Goal: Information Seeking & Learning: Learn about a topic

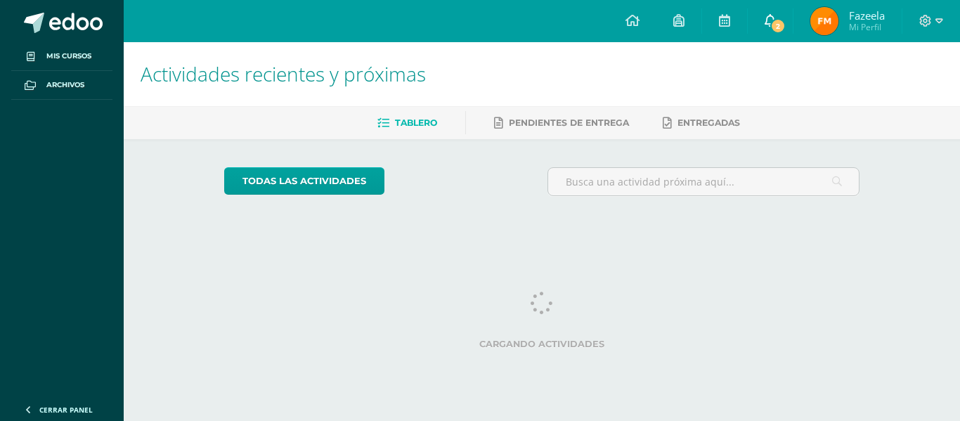
click at [769, 30] on link "2" at bounding box center [770, 21] width 45 height 42
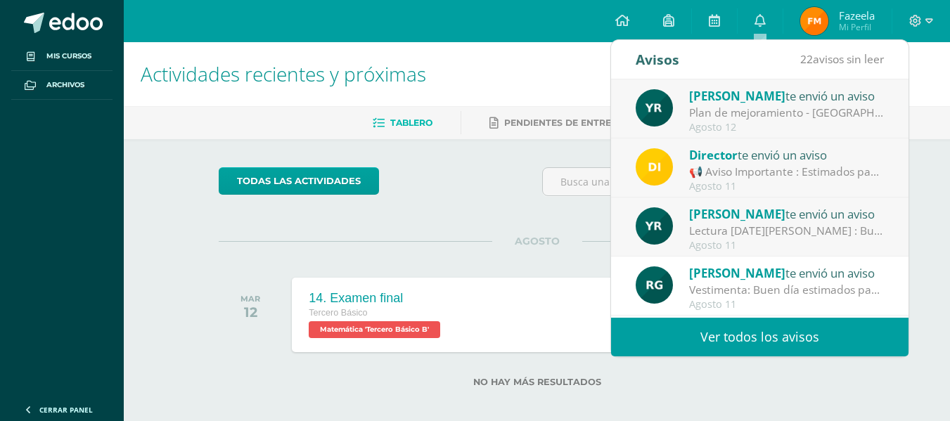
click at [798, 160] on div "Director te envió un aviso" at bounding box center [786, 155] width 195 height 18
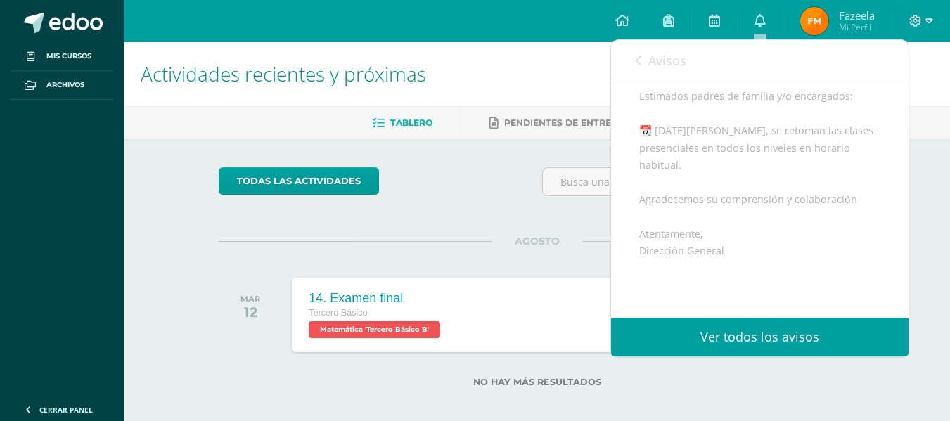
scroll to position [141, 0]
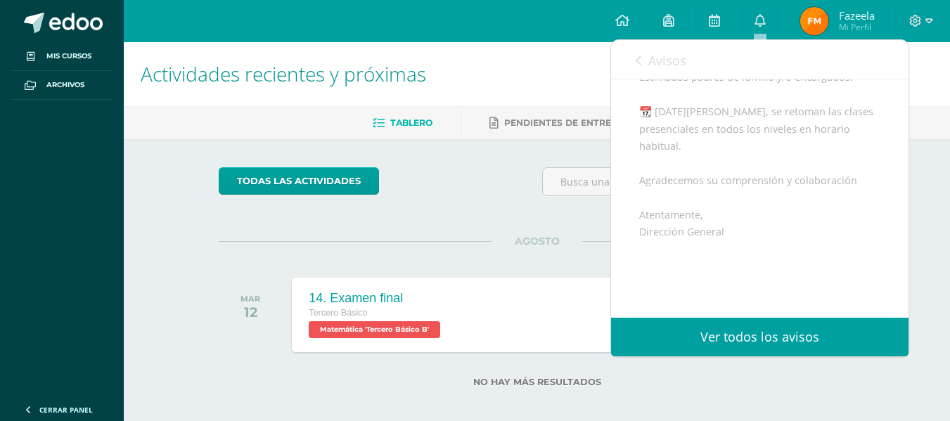
click at [649, 67] on span "Avisos" at bounding box center [667, 60] width 38 height 17
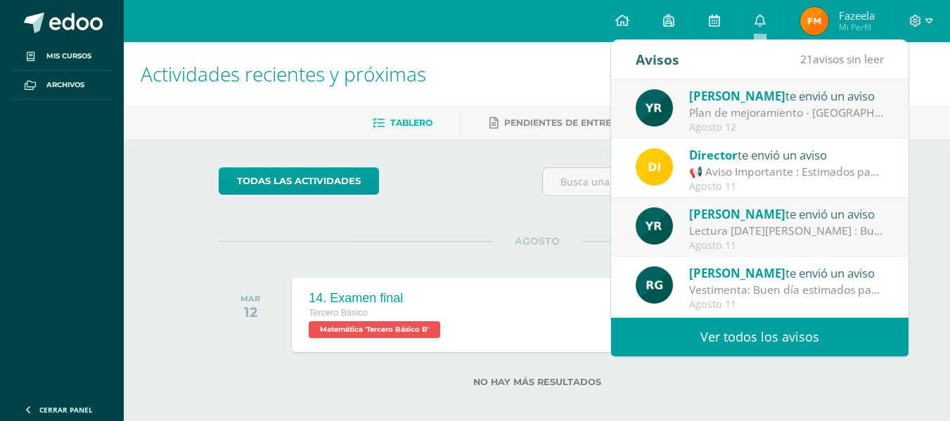
click at [765, 220] on span "[PERSON_NAME]" at bounding box center [737, 214] width 96 height 16
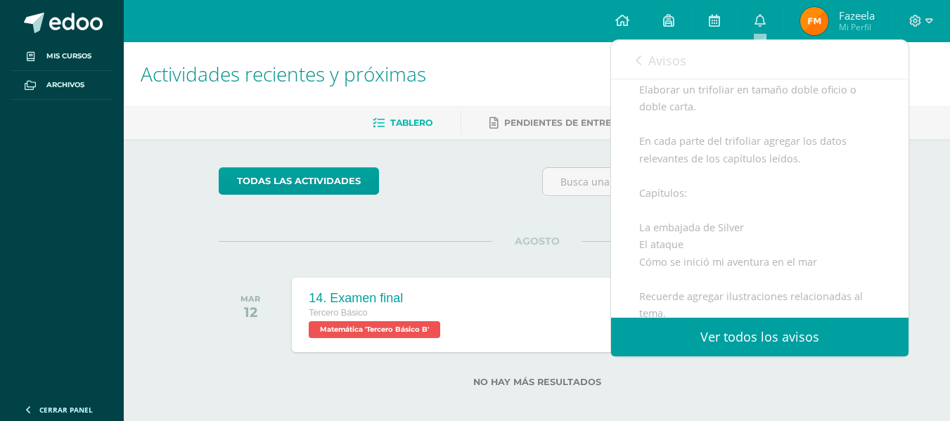
scroll to position [562, 0]
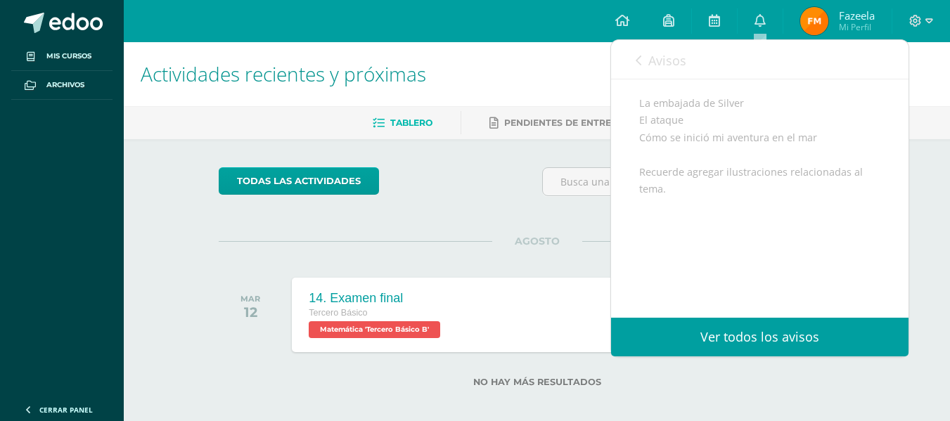
click at [648, 62] on span "Avisos" at bounding box center [667, 60] width 38 height 17
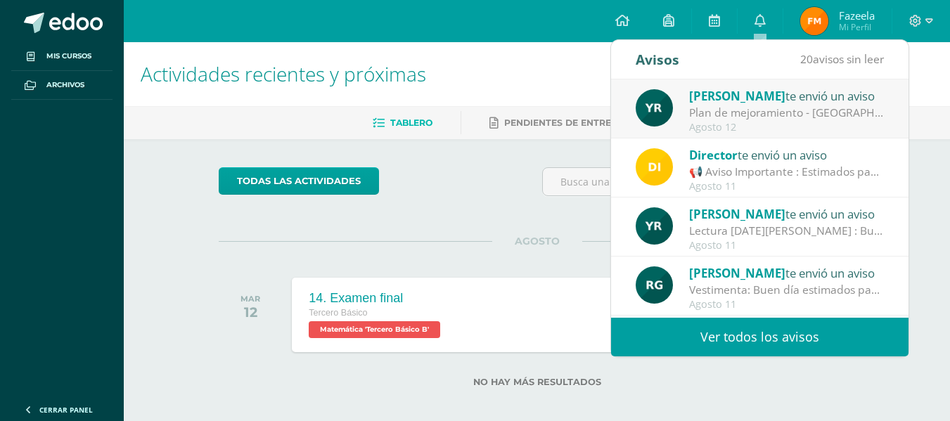
click at [767, 116] on div "Plan de mejoramiento - [GEOGRAPHIC_DATA] : Buenos días Les comento que el plan …" at bounding box center [786, 113] width 195 height 16
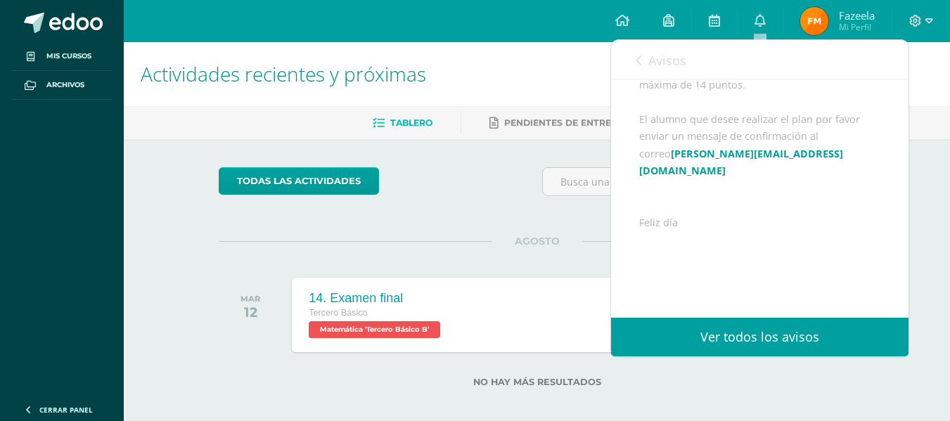
scroll to position [364, 0]
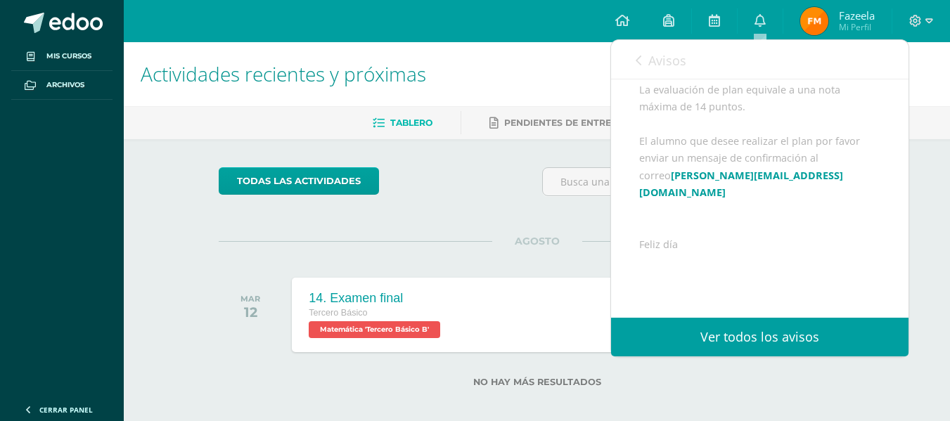
click at [643, 69] on link "Avisos" at bounding box center [661, 60] width 51 height 40
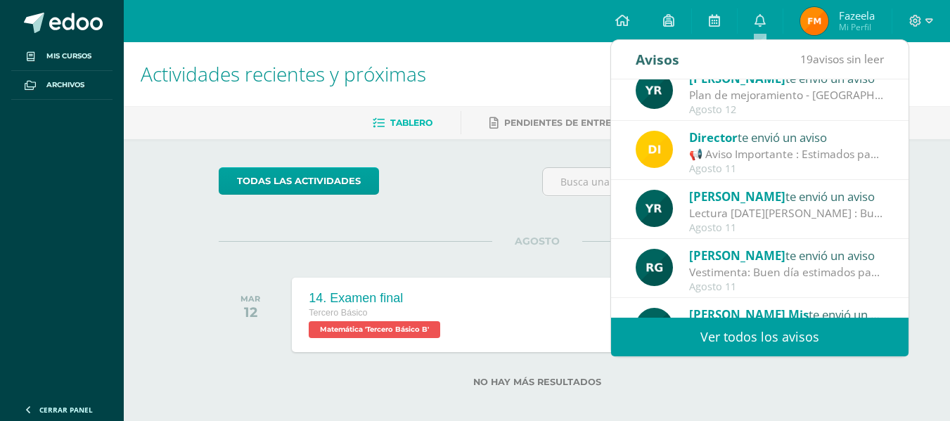
scroll to position [70, 0]
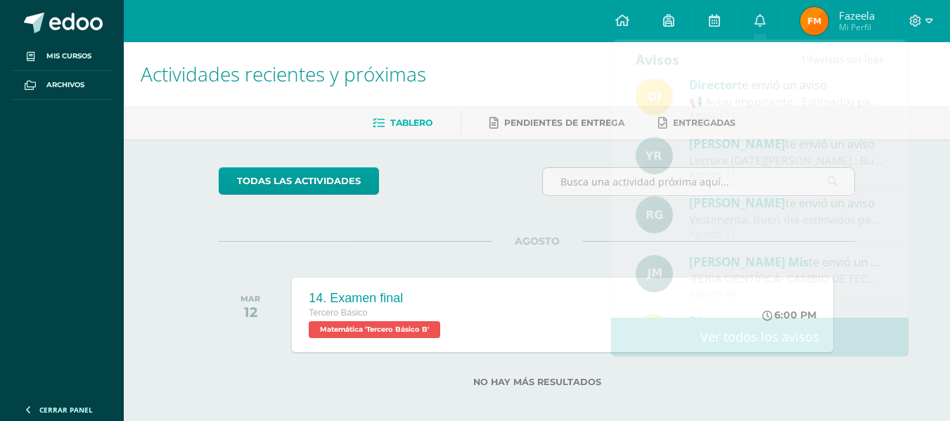
click at [442, 230] on div "todas las Actividades No tienes actividades Échale un vistazo a los demás perío…" at bounding box center [537, 285] width 693 height 293
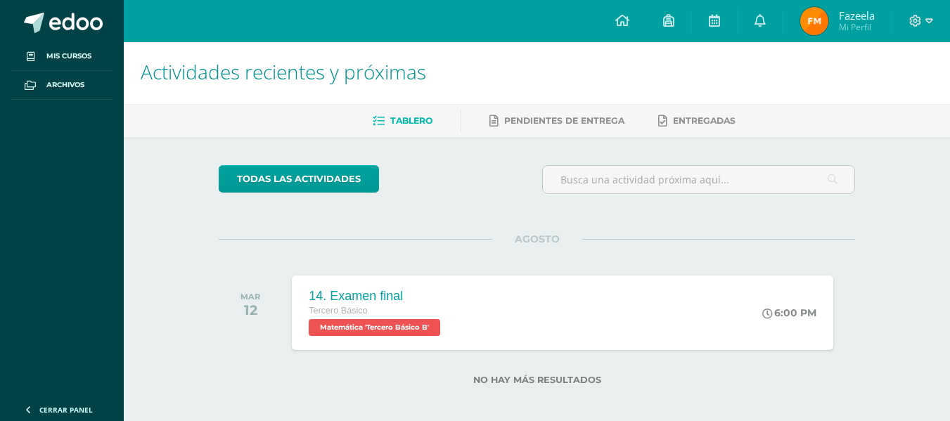
scroll to position [0, 0]
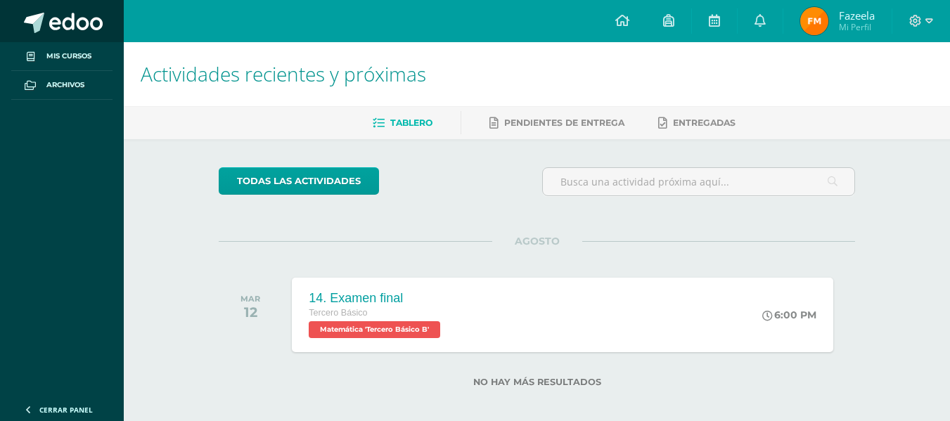
click at [72, 33] on span at bounding box center [75, 23] width 53 height 21
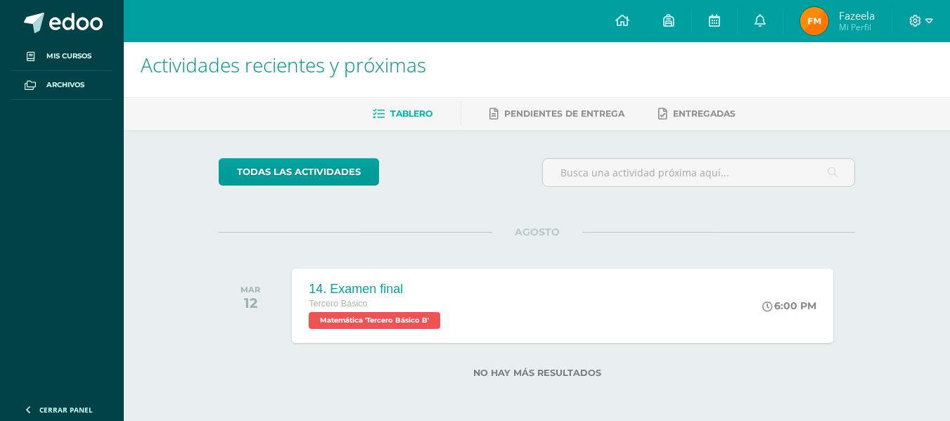
scroll to position [11, 0]
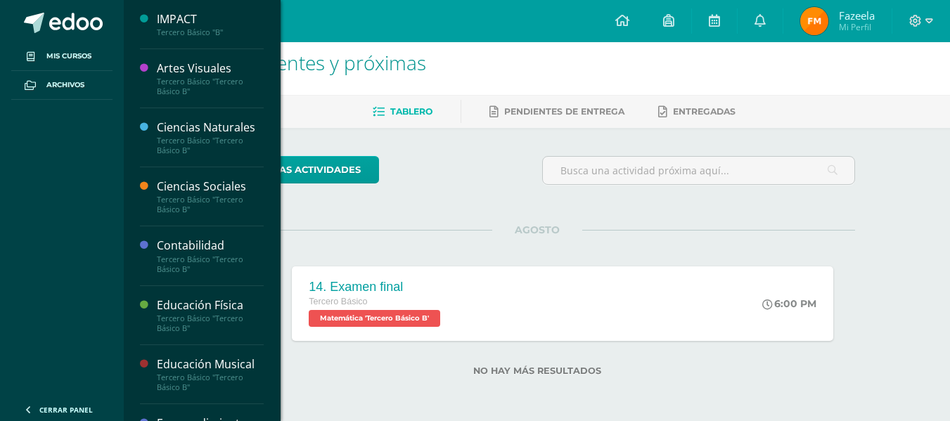
click at [192, 116] on div "Ciencias Naturales Tercero Básico "Tercero Básico B"" at bounding box center [202, 137] width 124 height 59
click at [194, 136] on div "Tercero Básico "Tercero Básico B"" at bounding box center [210, 146] width 107 height 20
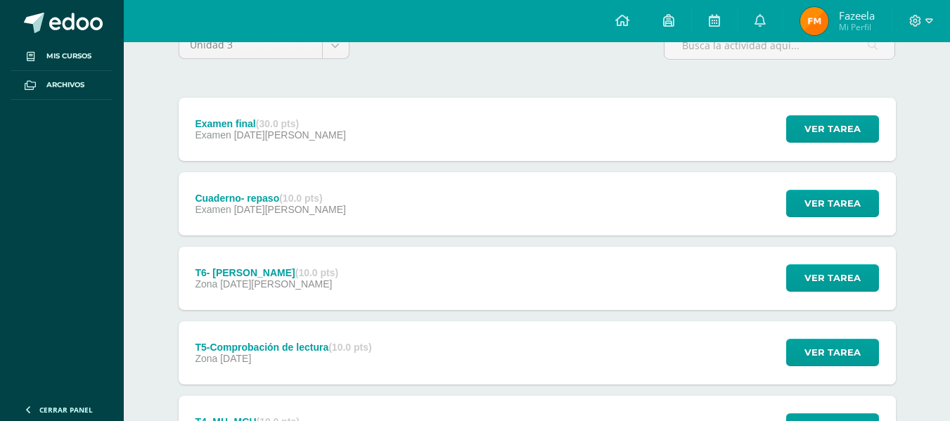
scroll to position [141, 0]
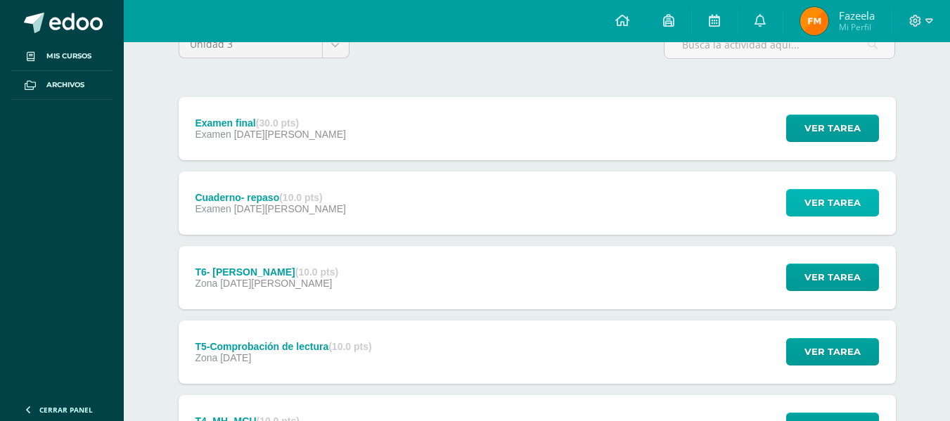
click at [818, 207] on span "Ver tarea" at bounding box center [832, 203] width 56 height 26
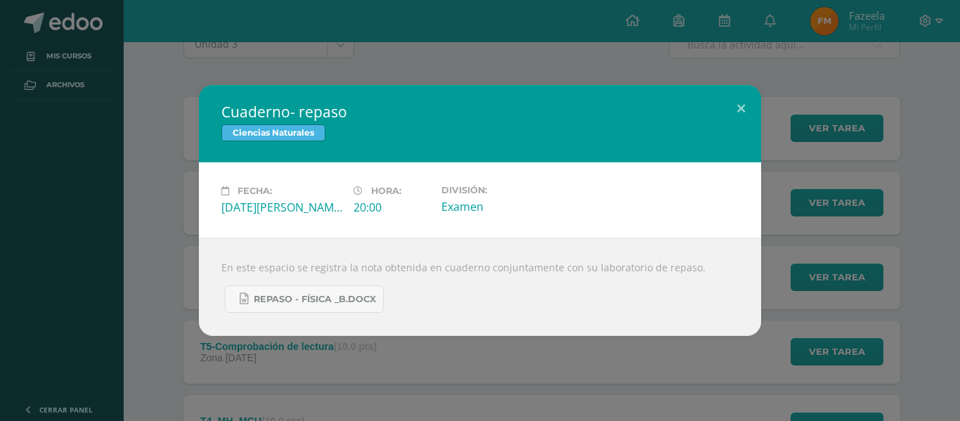
click at [190, 303] on div "Cuaderno- repaso Ciencias Naturales Fecha: Domingo 03 de Agosto Hora: 20:00 Div…" at bounding box center [480, 210] width 949 height 251
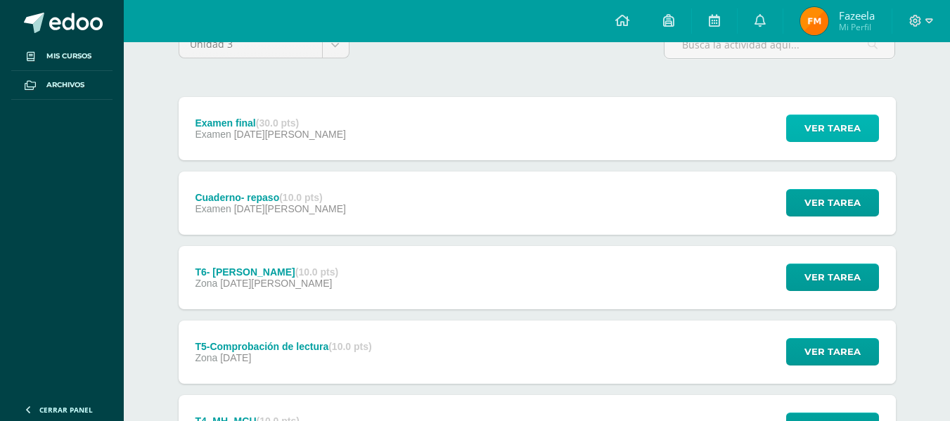
click at [803, 136] on button "Ver tarea" at bounding box center [832, 128] width 93 height 27
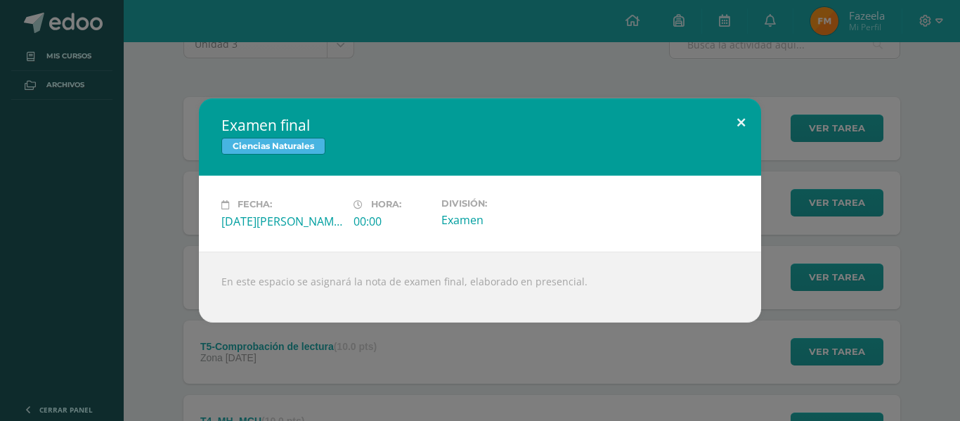
click at [746, 115] on button at bounding box center [741, 122] width 40 height 48
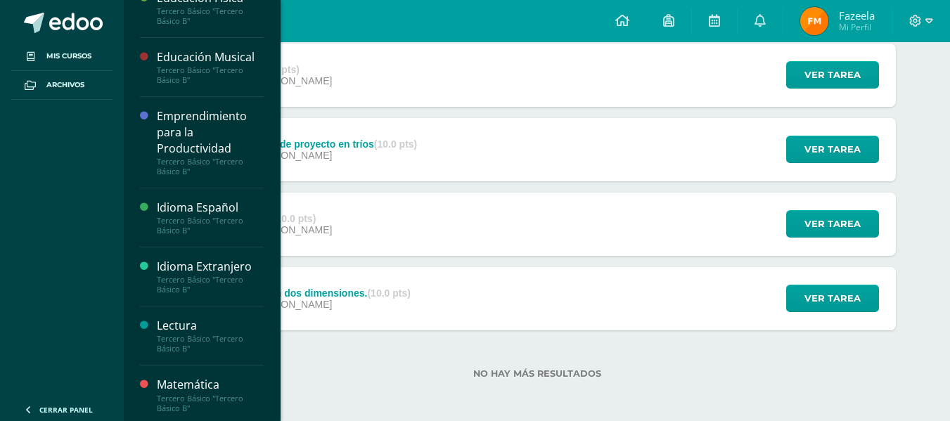
scroll to position [352, 0]
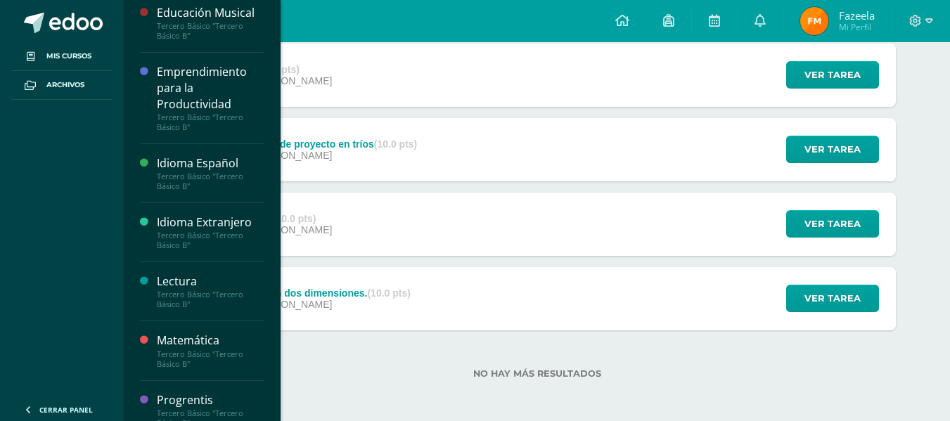
click at [198, 286] on div "Lectura" at bounding box center [210, 282] width 107 height 16
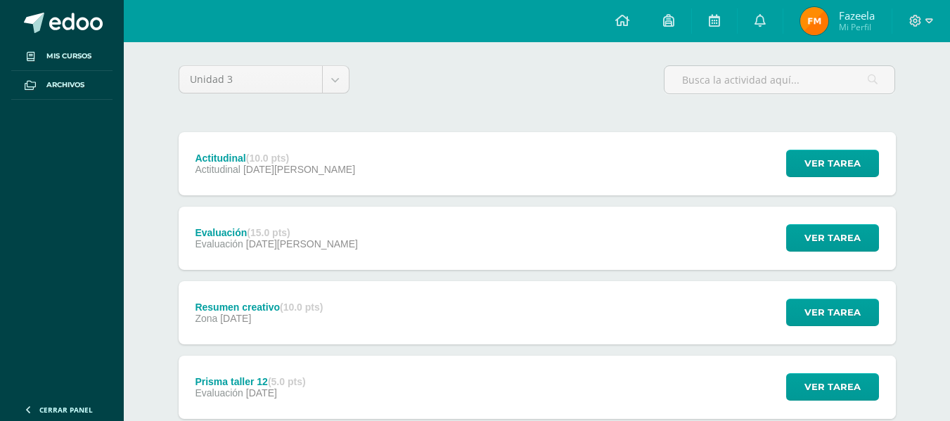
scroll to position [281, 0]
